Goal: Check status: Check status

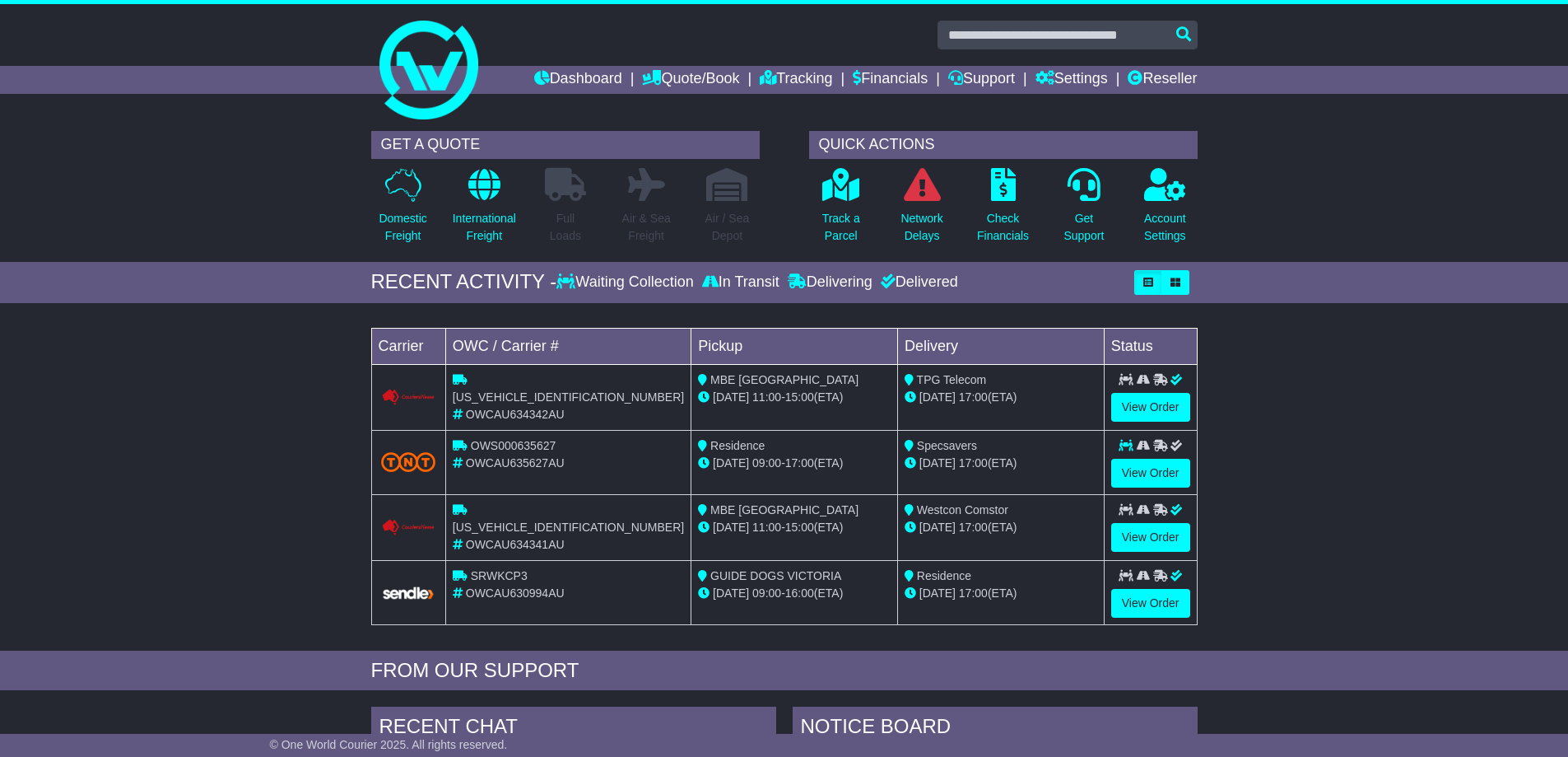
click at [645, 286] on div "Waiting Collection" at bounding box center [627, 282] width 141 height 18
click at [1150, 281] on icon "button" at bounding box center [1148, 282] width 10 height 10
click at [1283, 433] on div "Loading... No bookings found Carrier OWC / Carrier # Pickup Delivery Status [US…" at bounding box center [784, 481] width 1568 height 340
click at [1166, 279] on button "button" at bounding box center [1175, 282] width 28 height 25
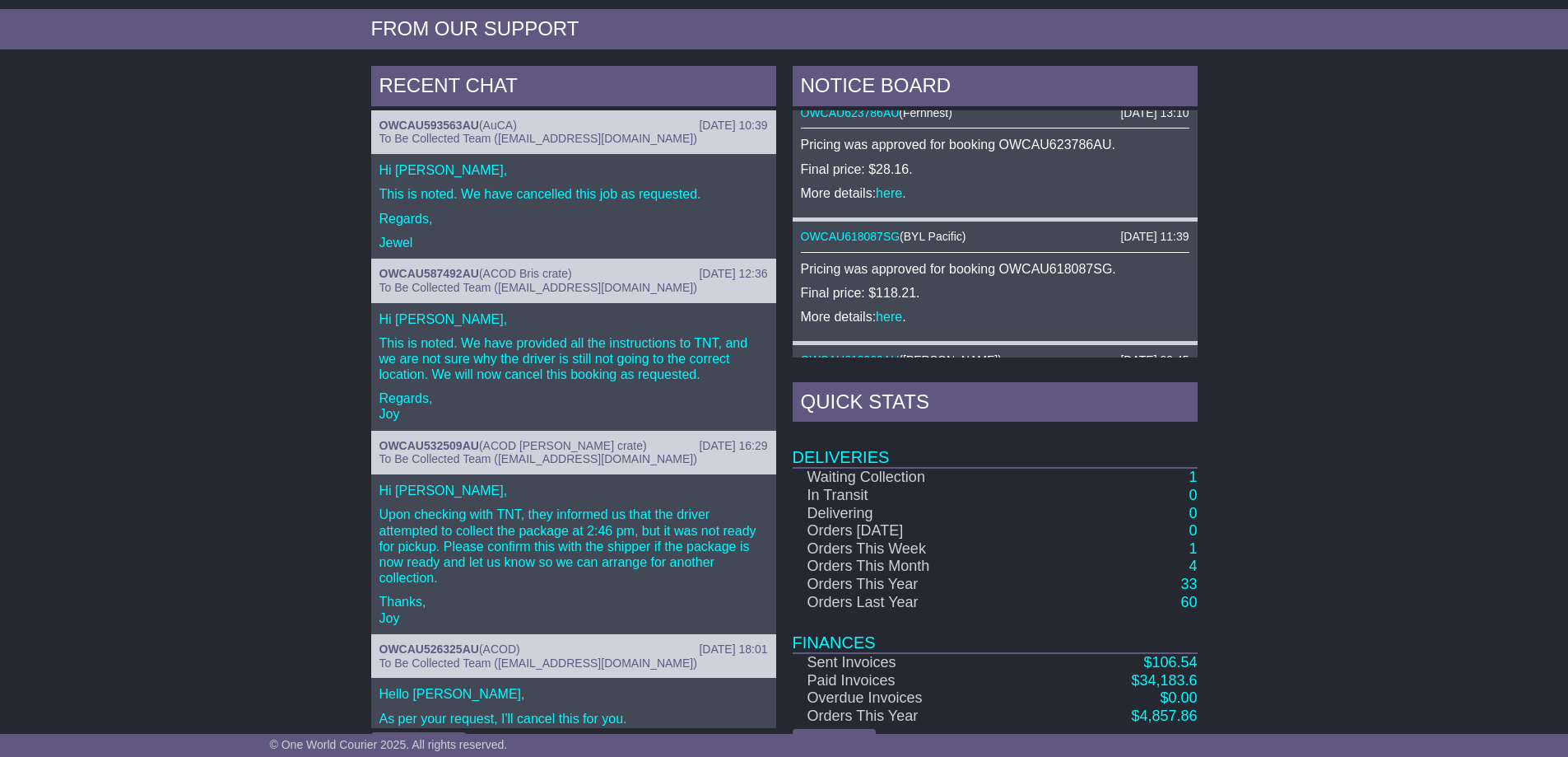
scroll to position [604, 0]
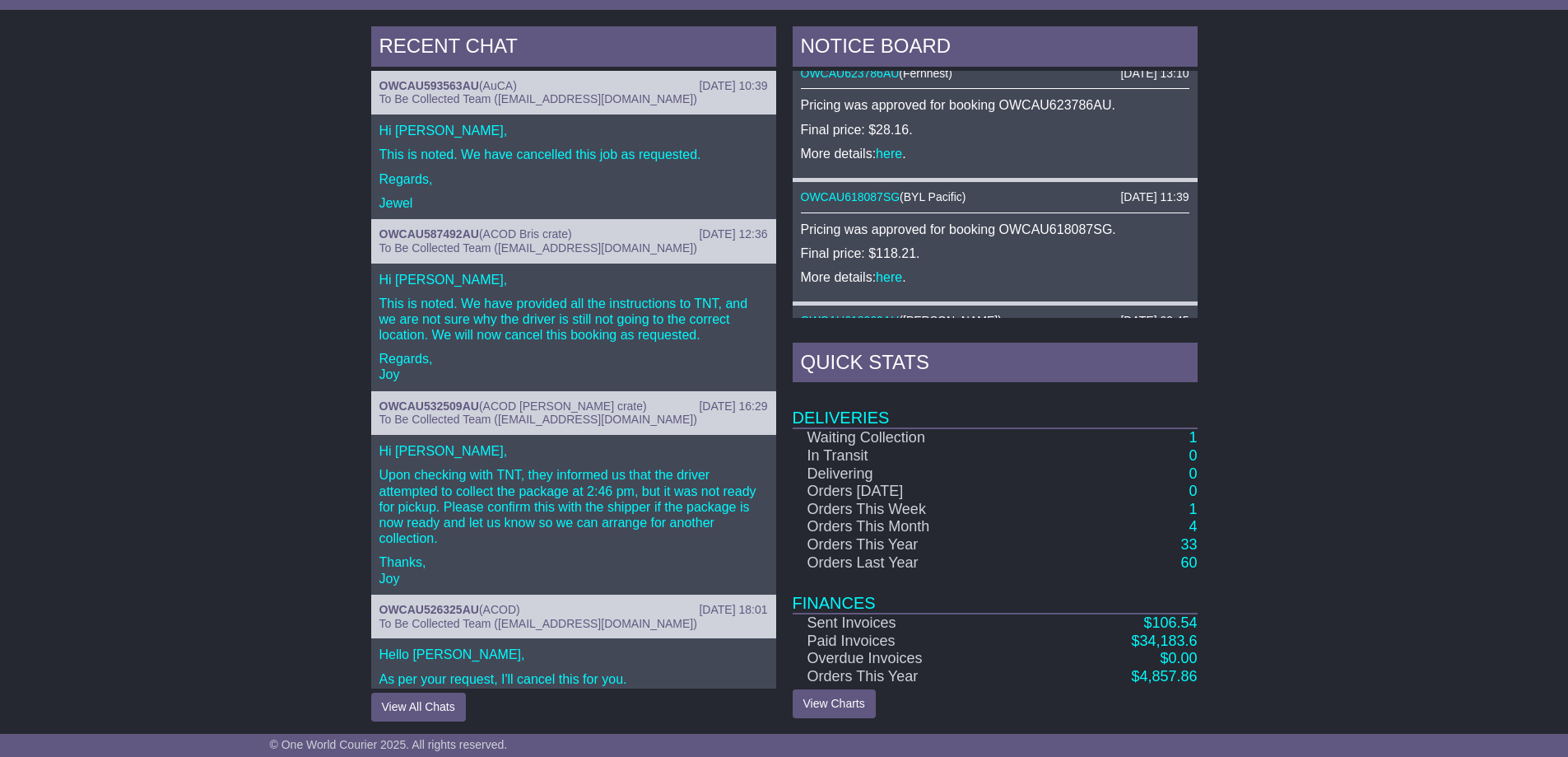
click at [1198, 437] on div "NOTICE BOARD [DATE] 11:33 OWCAU634342AU ( [PERSON_NAME] ) In Transit and Delive…" at bounding box center [994, 374] width 421 height 695
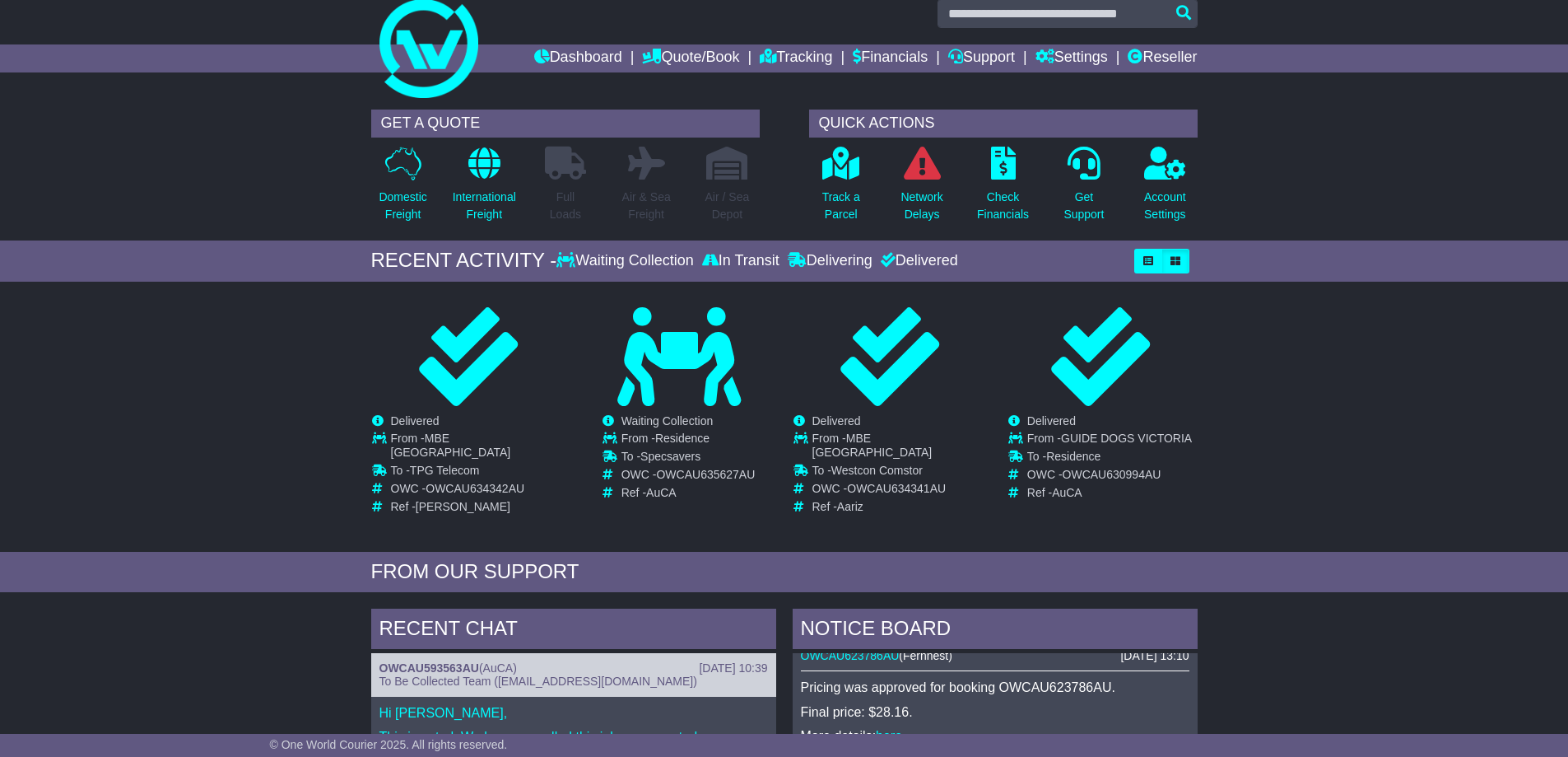
scroll to position [0, 0]
